Goal: Information Seeking & Learning: Find specific fact

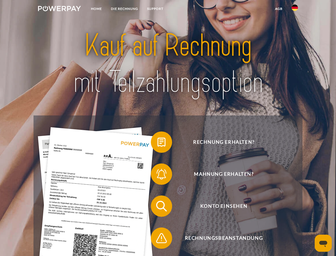
click at [59, 9] on img at bounding box center [59, 8] width 43 height 5
click at [295, 9] on img at bounding box center [295, 8] width 6 height 6
click at [279, 9] on link "agb" at bounding box center [279, 9] width 17 height 10
click at [158, 143] on span at bounding box center [153, 142] width 27 height 27
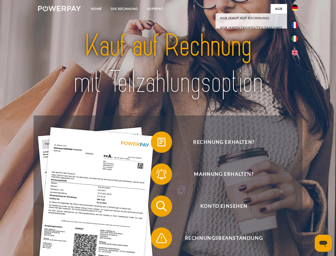
click at [158, 175] on span at bounding box center [153, 174] width 27 height 27
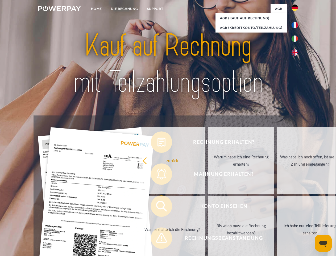
click at [208, 207] on link "Bis wann muss die Rechnung bezahlt werden?" at bounding box center [241, 229] width 66 height 67
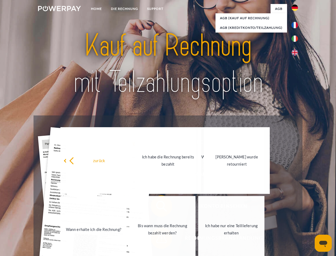
click at [158, 239] on link "Bis wann muss die Rechnung bezahlt werden?" at bounding box center [162, 229] width 66 height 67
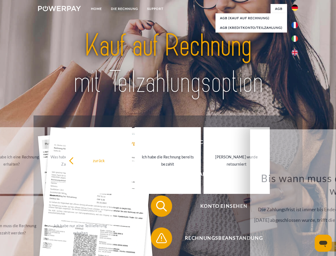
click at [323, 243] on icon "Messaging-Fenster öffnen" at bounding box center [323, 243] width 8 height 6
